Goal: Task Accomplishment & Management: Use online tool/utility

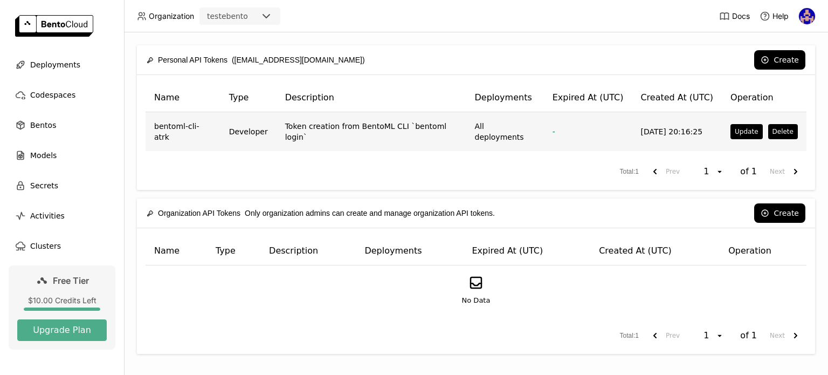
click at [414, 129] on td "Token creation from BentoML CLI `bentoml login`" at bounding box center [371, 131] width 190 height 39
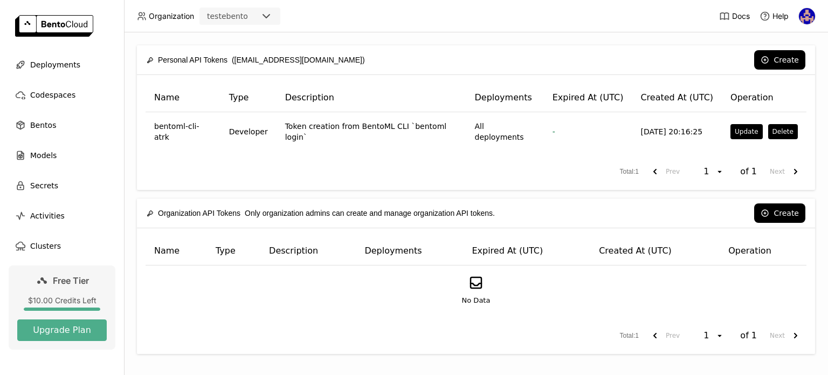
click at [808, 17] on img at bounding box center [807, 16] width 16 height 16
click at [798, 70] on span "API Tokens" at bounding box center [792, 72] width 38 height 10
click at [791, 66] on link "API Tokens" at bounding box center [787, 71] width 62 height 15
click at [792, 73] on span "API Tokens" at bounding box center [792, 72] width 38 height 10
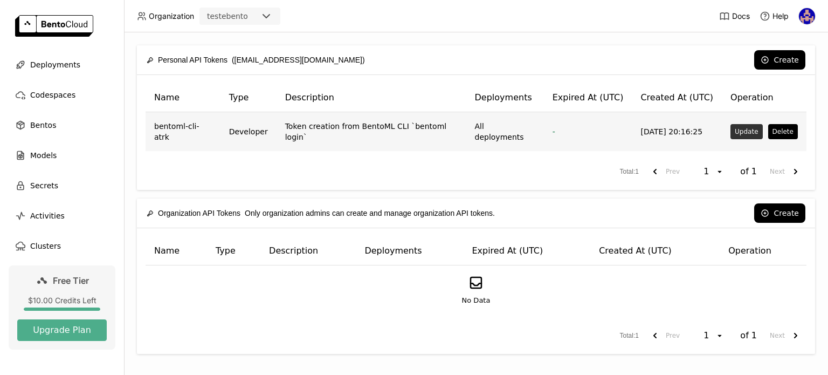
click at [730, 127] on button "Update" at bounding box center [746, 131] width 32 height 15
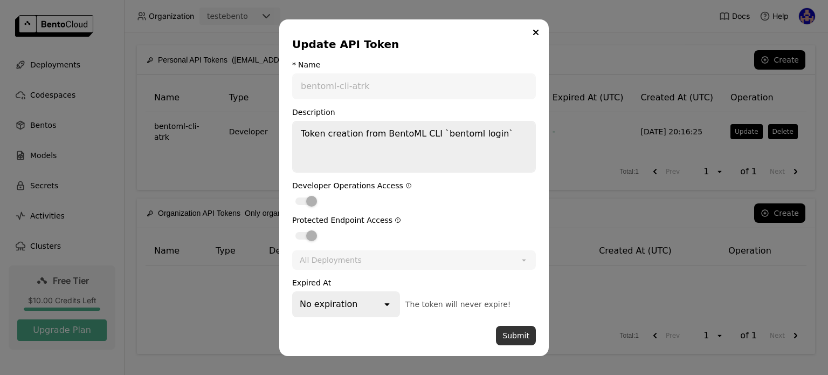
click at [519, 341] on button "Submit" at bounding box center [516, 335] width 40 height 19
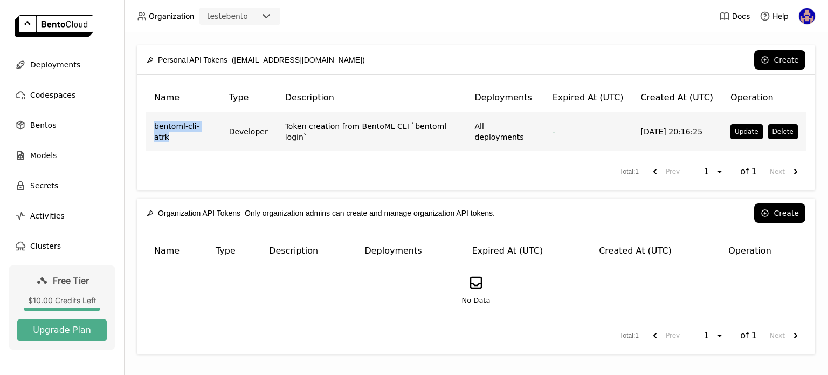
drag, startPoint x: 155, startPoint y: 128, endPoint x: 209, endPoint y: 135, distance: 54.3
click at [209, 135] on td "bentoml-cli-atrk" at bounding box center [183, 131] width 75 height 39
copy td "bentoml-cli-atrk"
click at [500, 127] on td "All deployments" at bounding box center [505, 131] width 78 height 39
click at [739, 135] on button "Update" at bounding box center [746, 131] width 32 height 15
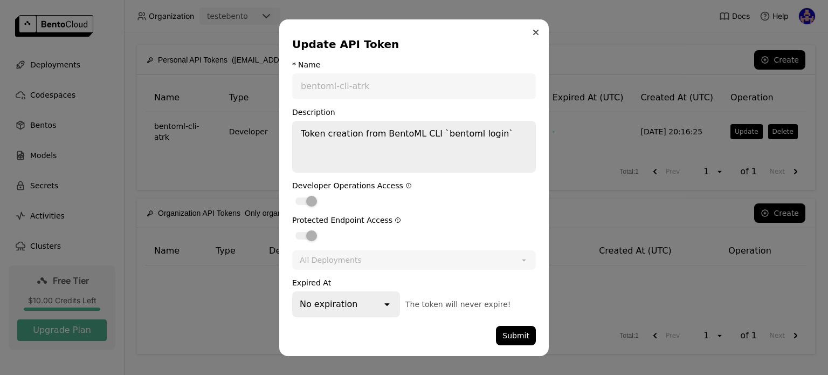
click at [536, 38] on button "Close" at bounding box center [535, 32] width 13 height 13
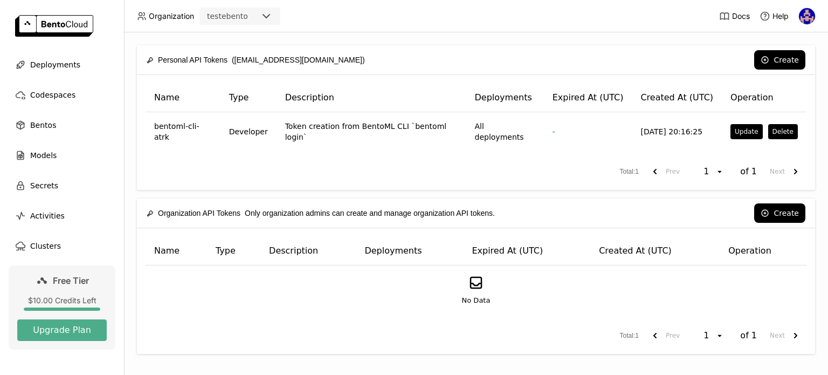
click at [369, 146] on div "Name Type Description Deployments Expired At (UTC) Created At (UTC) Operation b…" at bounding box center [476, 132] width 678 height 115
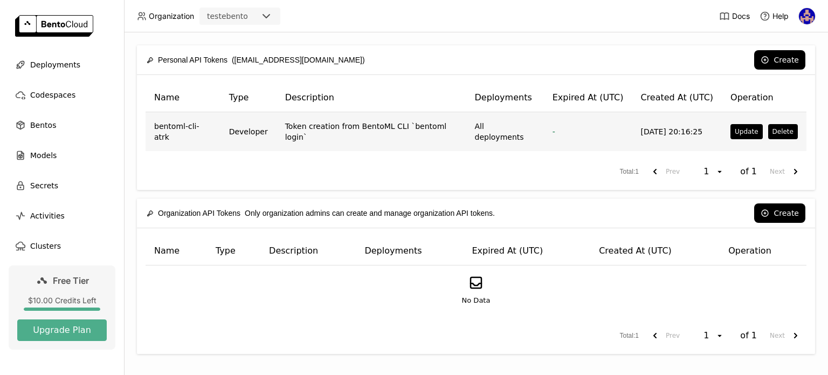
click at [369, 129] on td "Token creation from BentoML CLI `bentoml login`" at bounding box center [371, 131] width 190 height 39
click at [737, 130] on button "Update" at bounding box center [746, 131] width 32 height 15
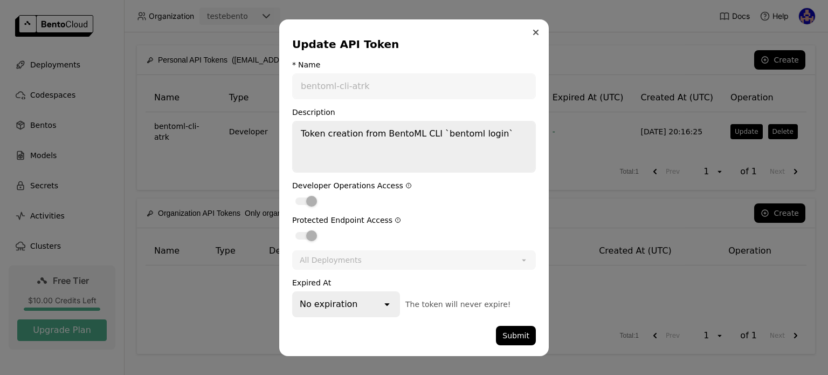
click at [536, 30] on button "Close" at bounding box center [535, 32] width 13 height 13
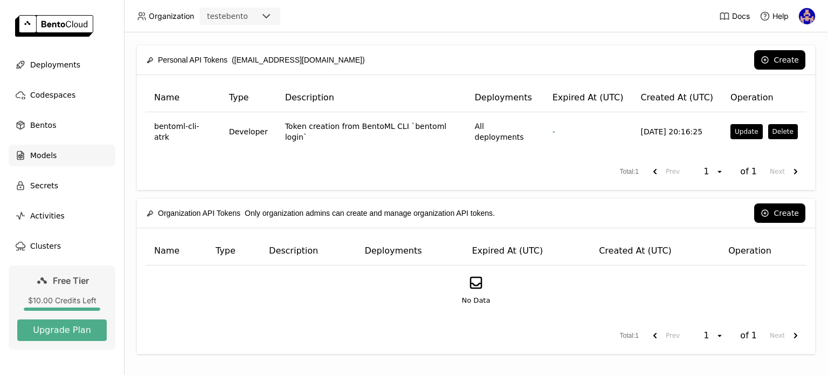
click at [56, 161] on div "Models" at bounding box center [62, 155] width 107 height 22
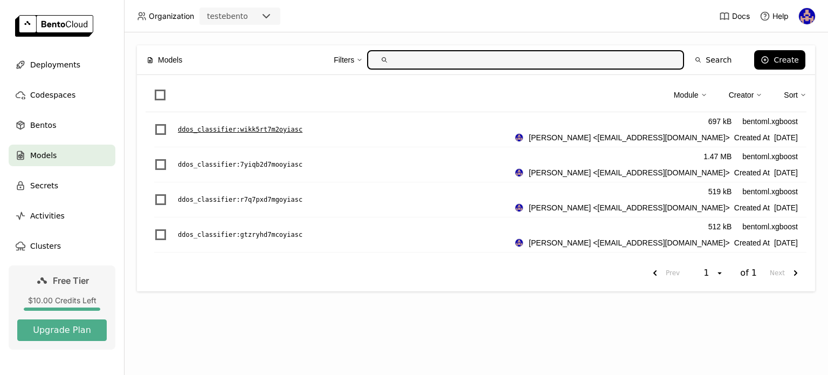
click at [212, 121] on div "ddos_classifier : wikk5rt7m2oyiasc 697 kB bentoml.xgboost [PERSON_NAME] <[EMAIL…" at bounding box center [480, 129] width 652 height 35
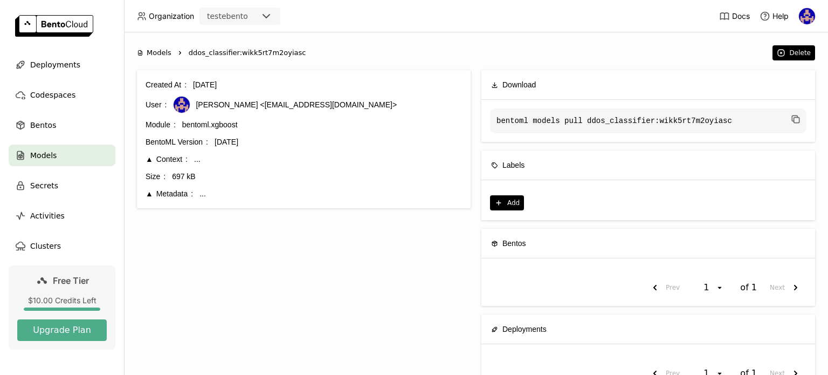
click at [188, 199] on div "Metadata" at bounding box center [169, 194] width 47 height 12
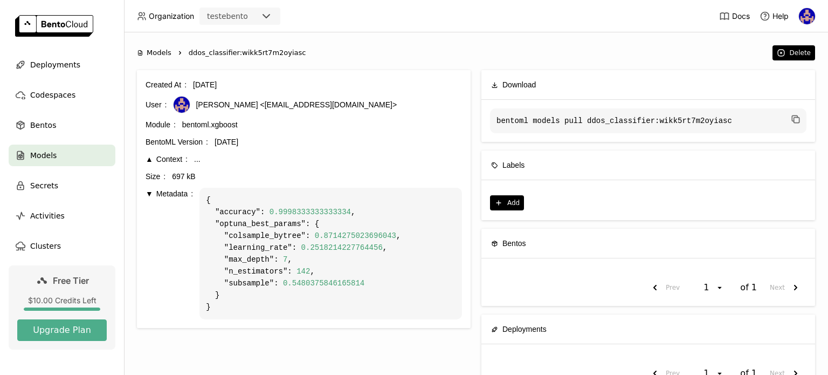
click at [191, 163] on div "Context ..." at bounding box center [304, 159] width 316 height 12
click at [198, 159] on div "..." at bounding box center [328, 159] width 268 height 12
click at [167, 159] on div "Context" at bounding box center [167, 159] width 42 height 12
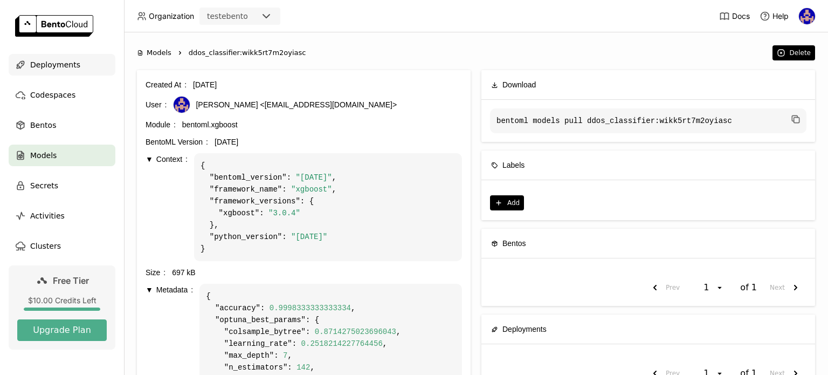
click at [47, 68] on span "Deployments" at bounding box center [55, 64] width 50 height 13
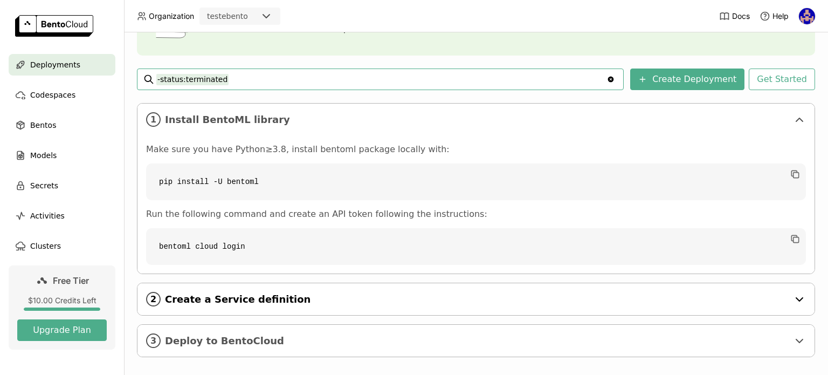
scroll to position [136, 0]
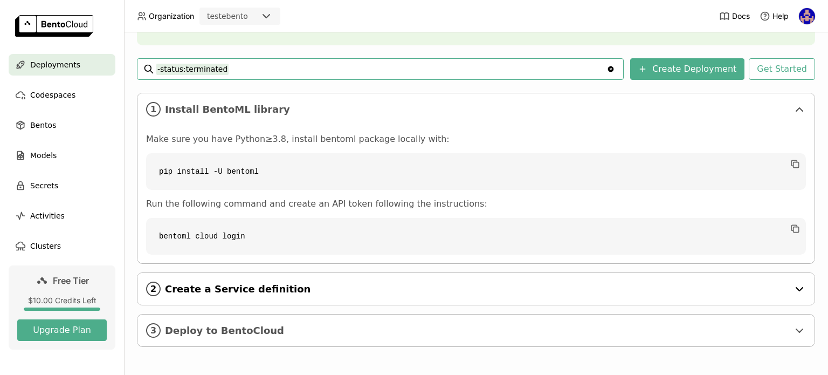
click at [554, 298] on div "2 Create a Service definition" at bounding box center [475, 289] width 677 height 32
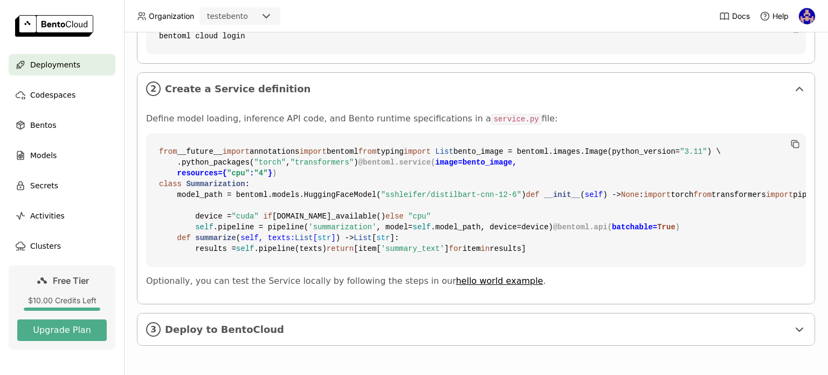
scroll to position [529, 0]
click at [288, 333] on span "Deploy to BentoCloud" at bounding box center [477, 329] width 624 height 12
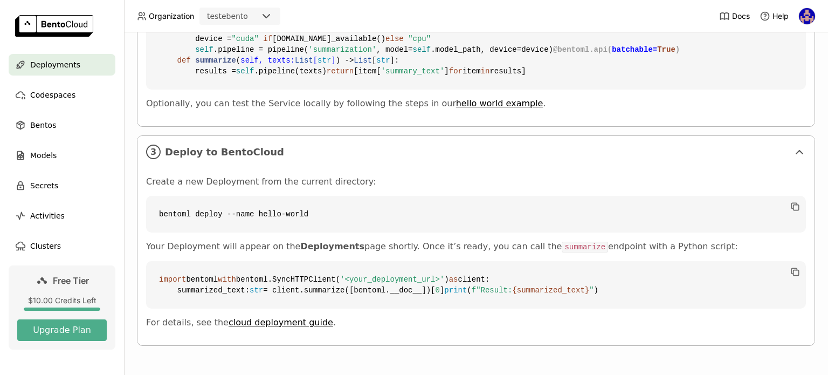
scroll to position [524, 0]
click at [472, 108] on link "hello world example" at bounding box center [499, 103] width 87 height 10
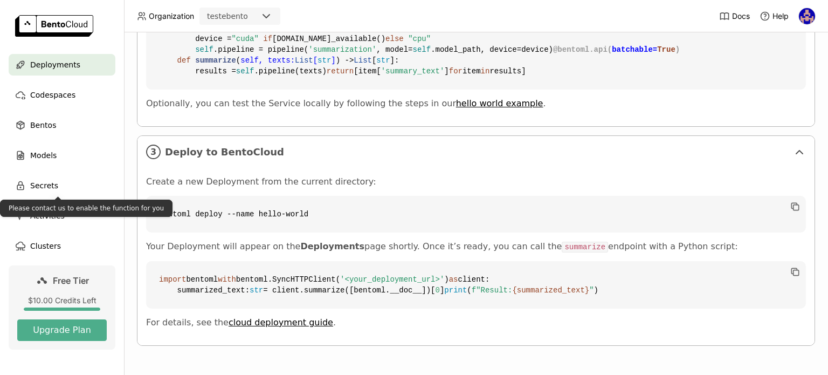
click at [58, 143] on ul "Deployments Codespaces Bentos Models Secrets Activities Clusters" at bounding box center [62, 155] width 124 height 203
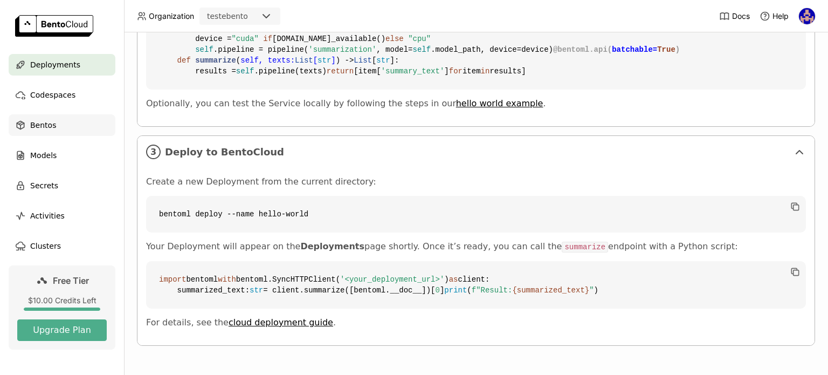
click at [56, 127] on div "Bentos" at bounding box center [62, 125] width 107 height 22
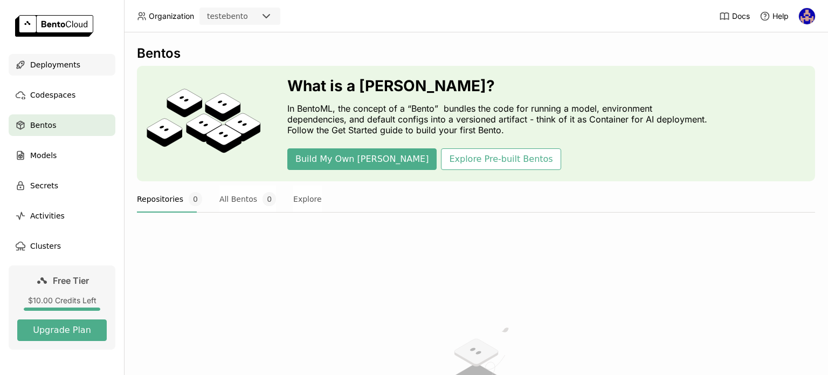
click at [44, 73] on div "Deployments" at bounding box center [62, 65] width 107 height 22
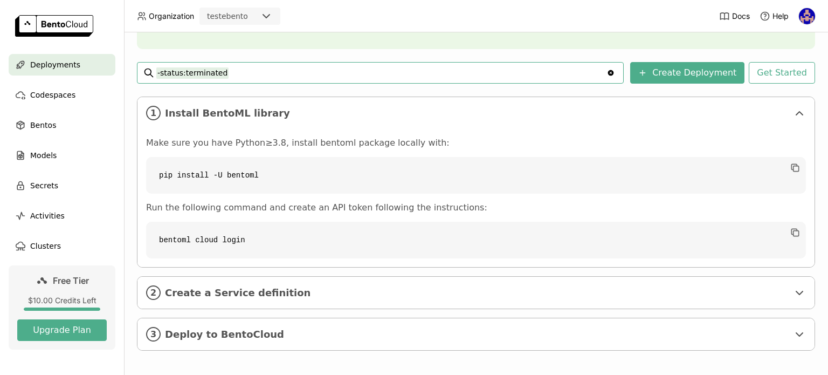
scroll to position [136, 0]
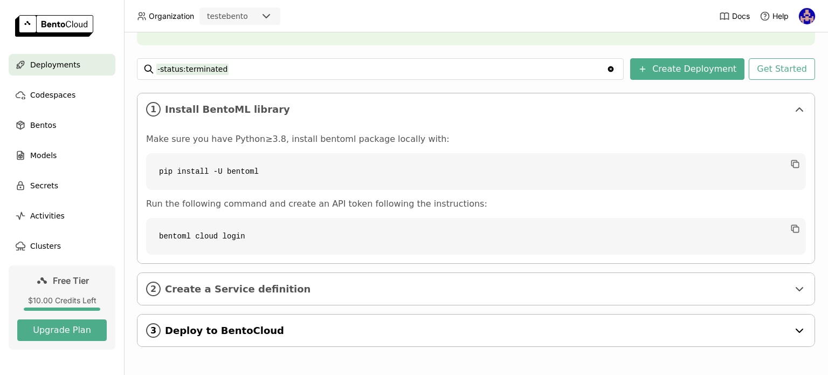
click at [233, 322] on div "3 Deploy to BentoCloud" at bounding box center [475, 330] width 677 height 32
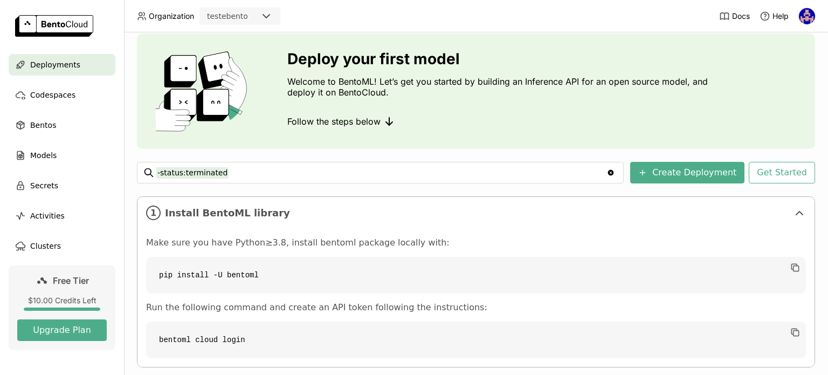
scroll to position [0, 0]
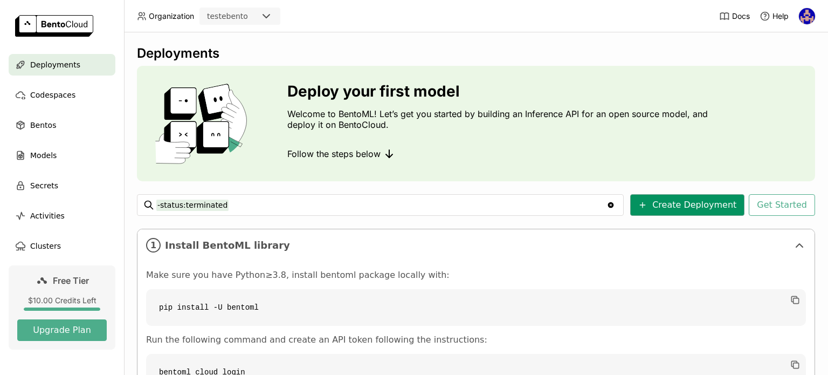
click at [736, 207] on button "Create Deployment" at bounding box center [687, 205] width 114 height 22
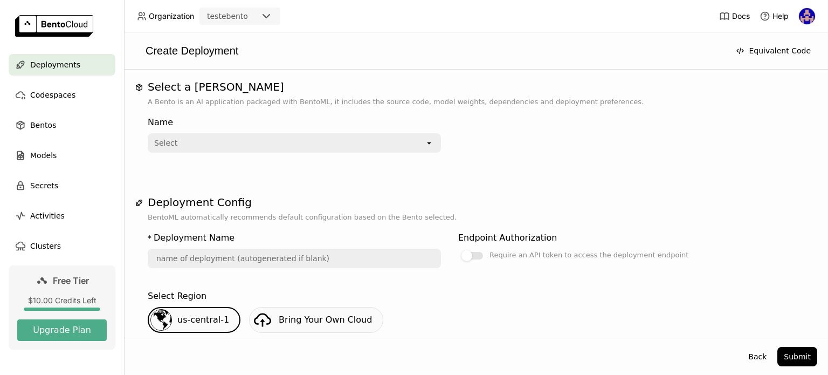
click at [277, 146] on div "Select" at bounding box center [287, 142] width 276 height 17
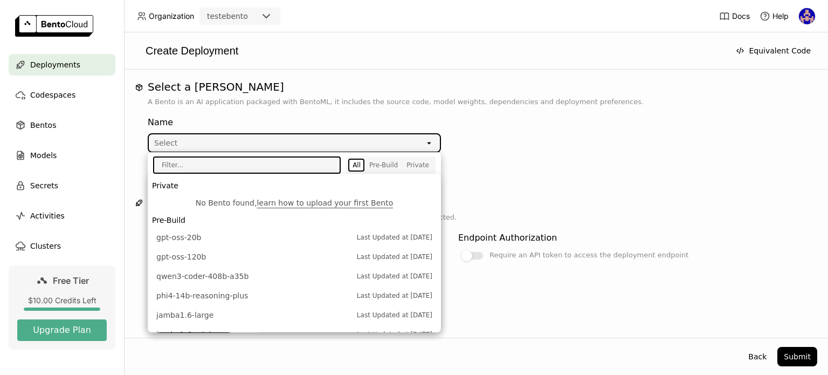
click at [277, 146] on div "Select" at bounding box center [287, 142] width 276 height 17
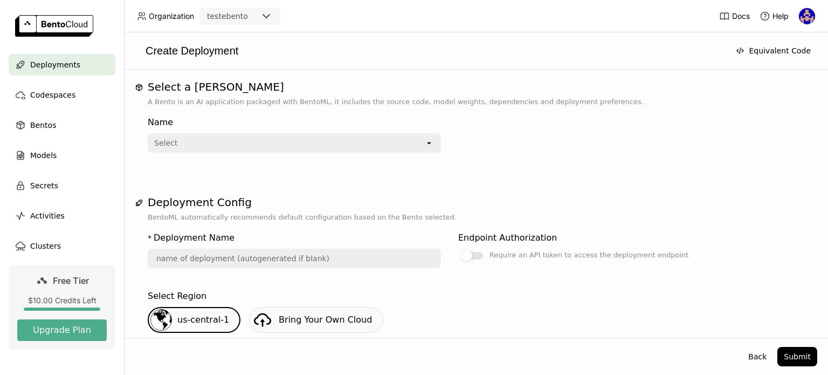
click at [78, 66] on div "Deployments" at bounding box center [62, 65] width 107 height 22
